Goal: Check status

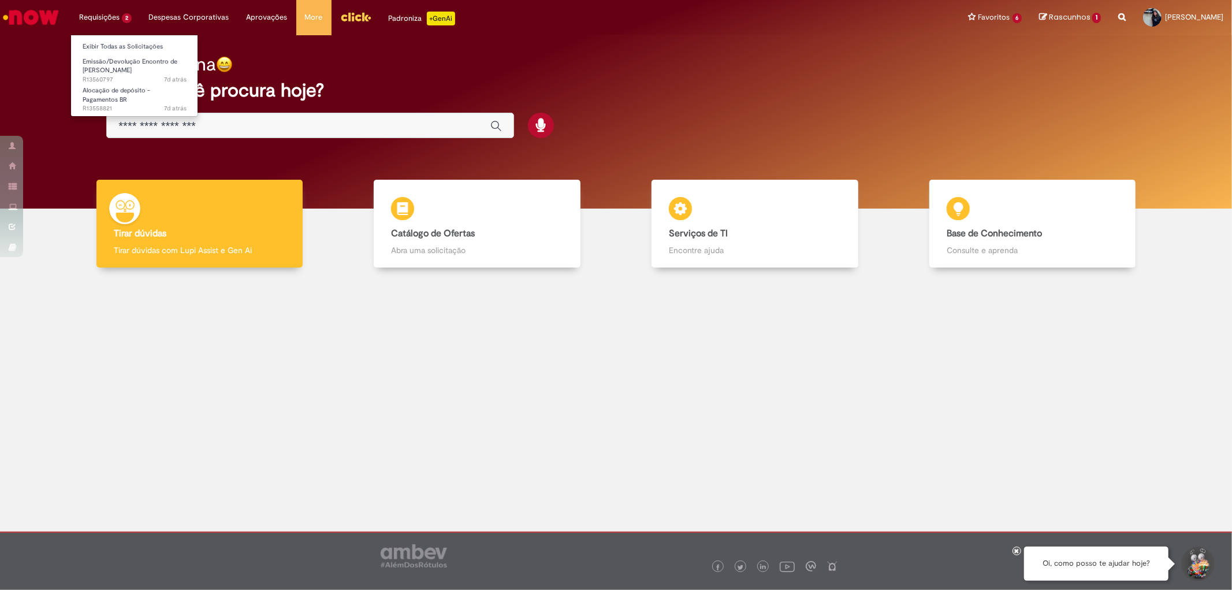
click at [131, 30] on li "Requisições 2 Exibir Todas as Solicitações Emissão/Devolução Encontro de Contas…" at bounding box center [105, 17] width 70 height 35
click at [136, 49] on link "Exibir Todas as Solicitações" at bounding box center [134, 46] width 127 height 13
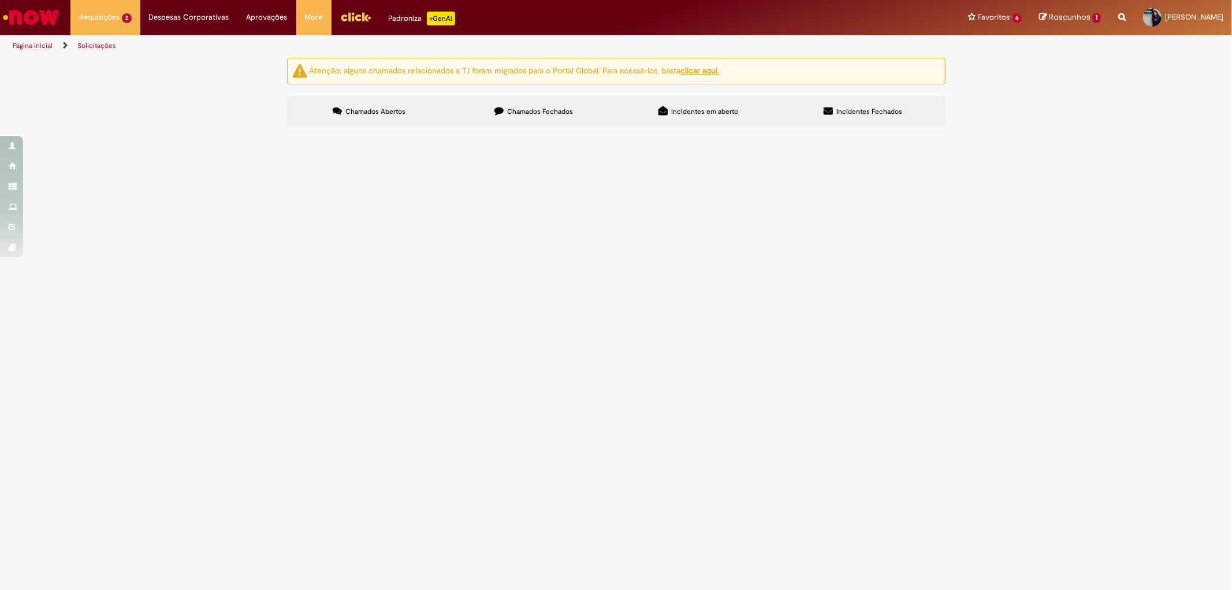
click at [527, 103] on label "Chamados Fechados" at bounding box center [534, 111] width 165 height 31
click at [0, 0] on span "RC REFERENTE A AIMENTAÇÃO DO TIME DA SEGURAÇA PATRIMONIAL" at bounding box center [0, 0] width 0 height 0
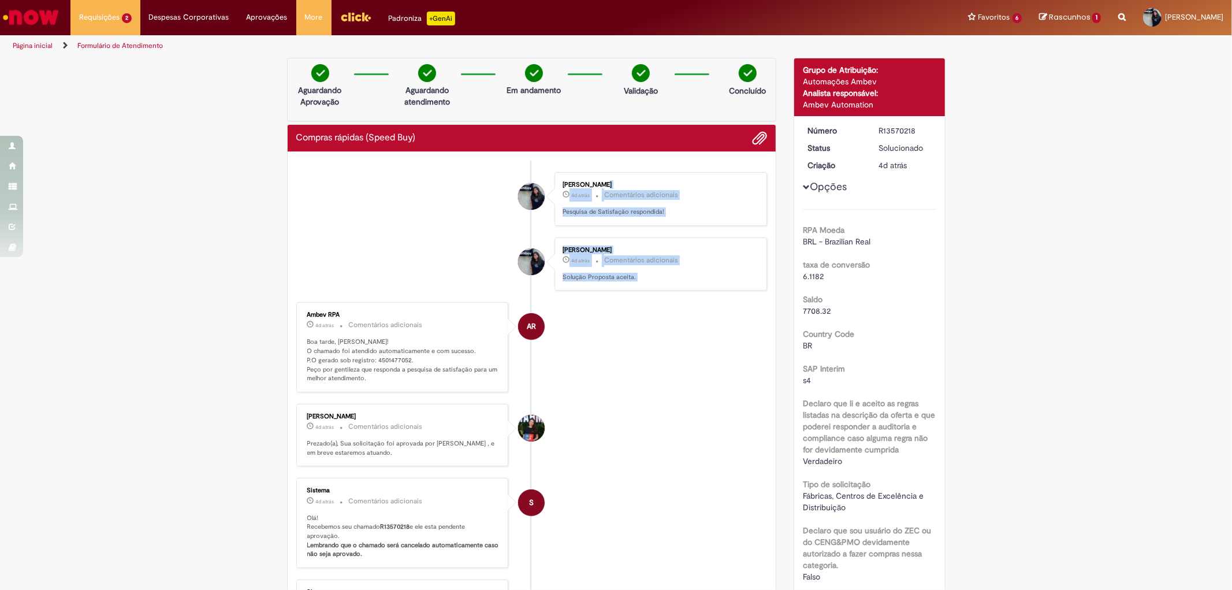
click at [380, 295] on ul "[PERSON_NAME] 4d atrás 4 dias atrás Comentários adicionais Pesquisa de Satisfaç…" at bounding box center [531, 497] width 471 height 672
drag, startPoint x: 371, startPoint y: 359, endPoint x: 404, endPoint y: 360, distance: 32.9
click at [404, 359] on p "Boa tarde, [PERSON_NAME]! O chamado foi atendido automaticamente e com sucesso.…" at bounding box center [403, 360] width 192 height 46
copy p "4501477052"
click at [339, 246] on li "[PERSON_NAME] 4d atrás 4 dias atrás Comentários adicionais Solução Proposta ace…" at bounding box center [531, 264] width 471 height 54
